Goal: Task Accomplishment & Management: Complete application form

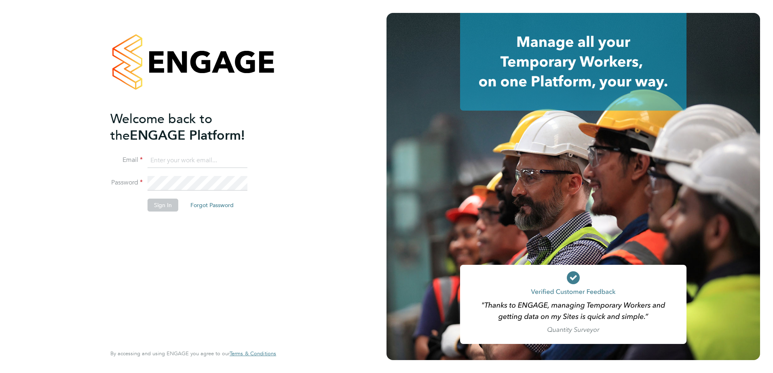
click at [179, 167] on input at bounding box center [197, 161] width 100 height 15
click at [231, 163] on input "ben.mcquillan@vistry.co.uk" at bounding box center [197, 161] width 100 height 15
type input "ben.mcquillan@countrysidepartnerships.com"
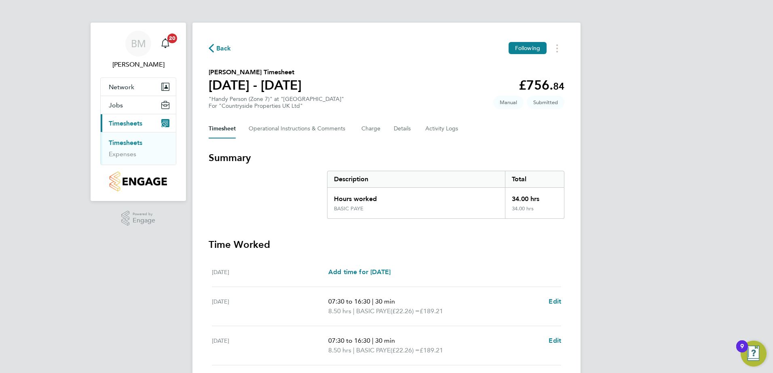
scroll to position [201, 0]
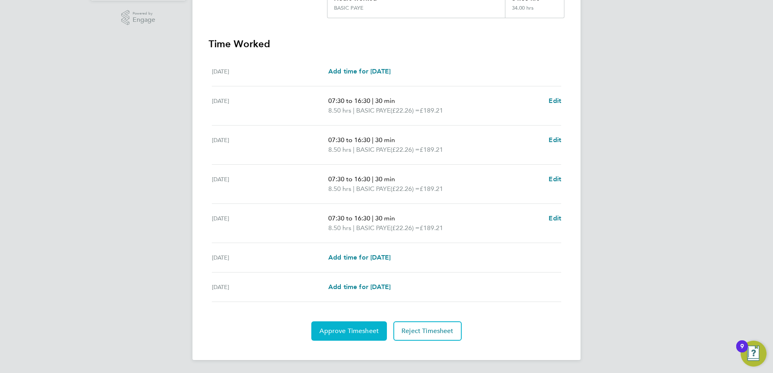
click at [354, 330] on span "Approve Timesheet" at bounding box center [348, 331] width 59 height 8
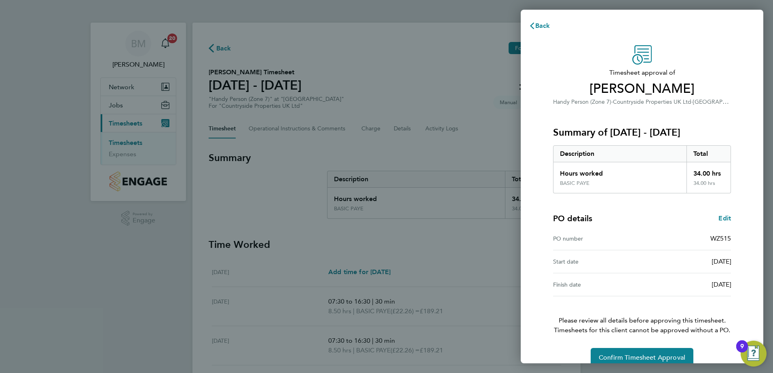
scroll to position [14, 0]
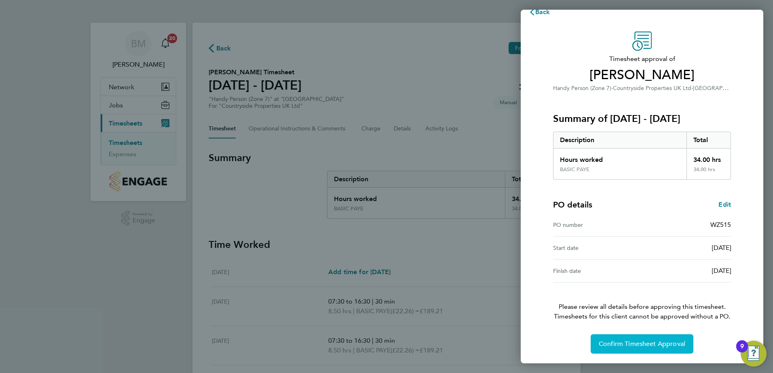
click at [657, 346] on span "Confirm Timesheet Approval" at bounding box center [641, 344] width 86 height 8
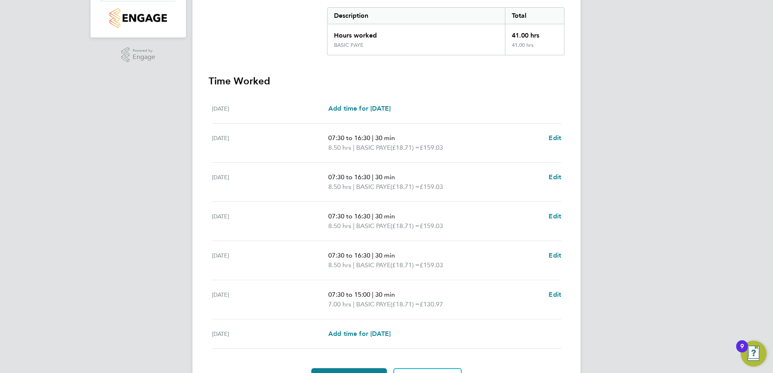
scroll to position [211, 0]
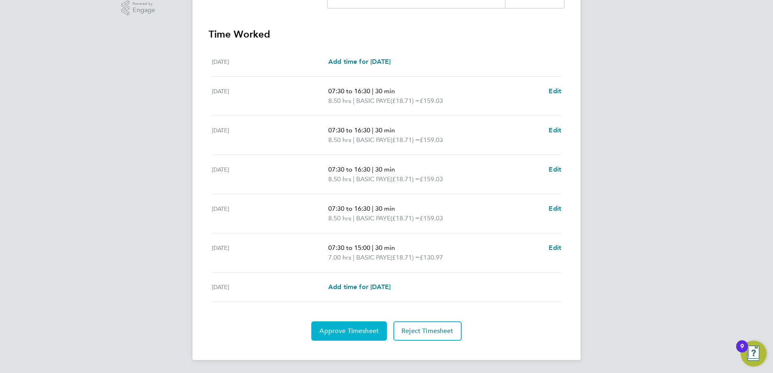
click at [356, 328] on span "Approve Timesheet" at bounding box center [348, 331] width 59 height 8
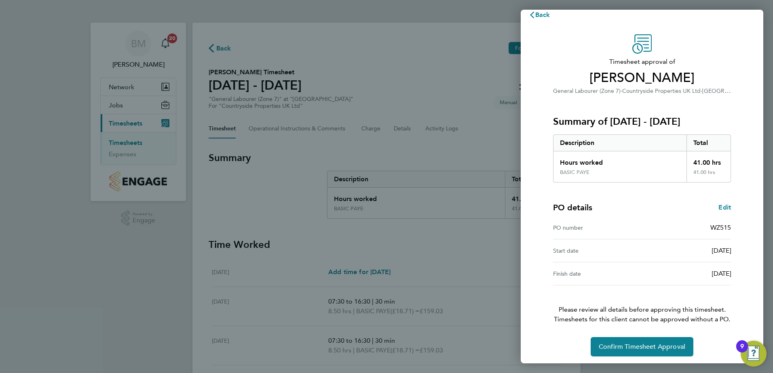
scroll to position [14, 0]
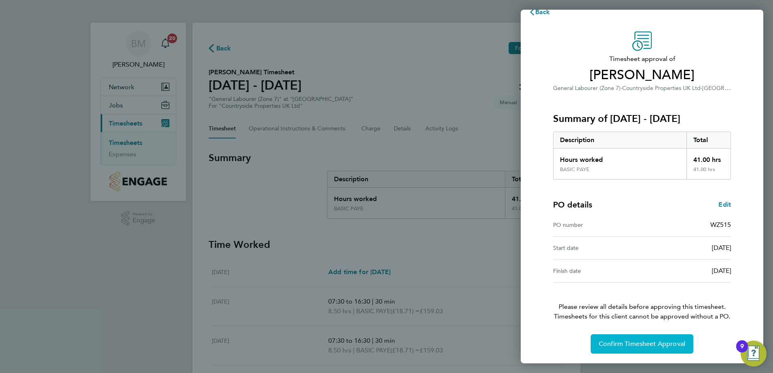
click at [616, 343] on span "Confirm Timesheet Approval" at bounding box center [641, 344] width 86 height 8
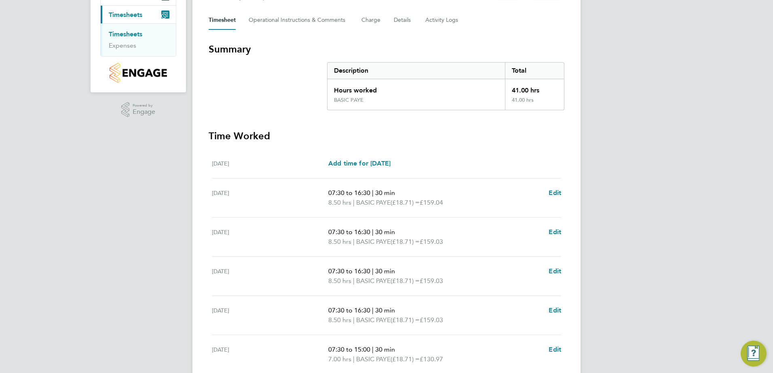
scroll to position [211, 0]
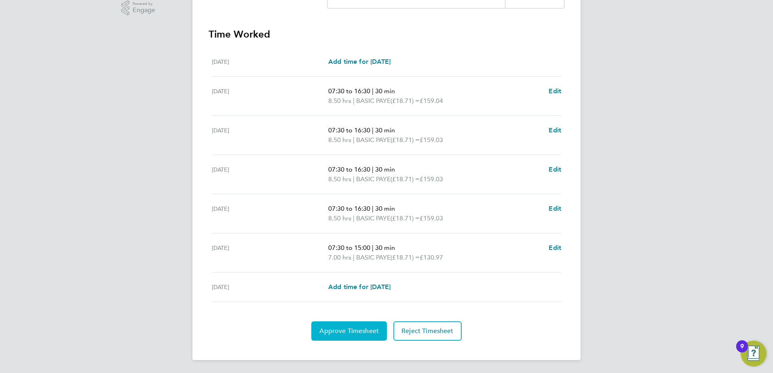
click at [370, 326] on button "Approve Timesheet" at bounding box center [349, 331] width 76 height 19
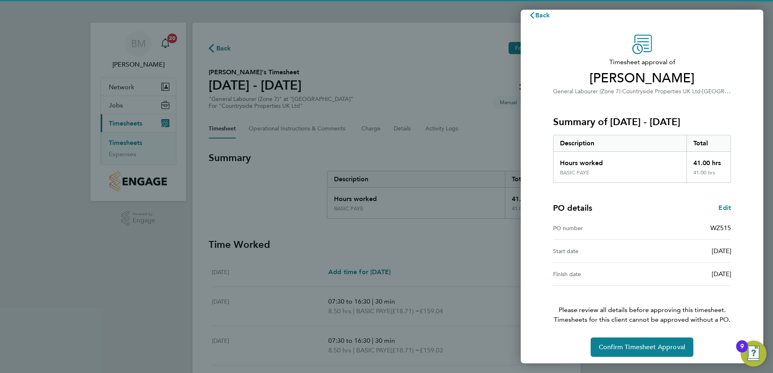
scroll to position [14, 0]
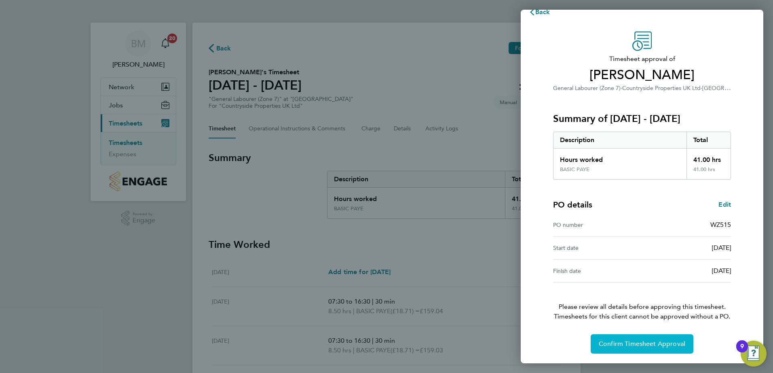
click at [614, 349] on button "Confirm Timesheet Approval" at bounding box center [641, 344] width 103 height 19
